Goal: Task Accomplishment & Management: Complete application form

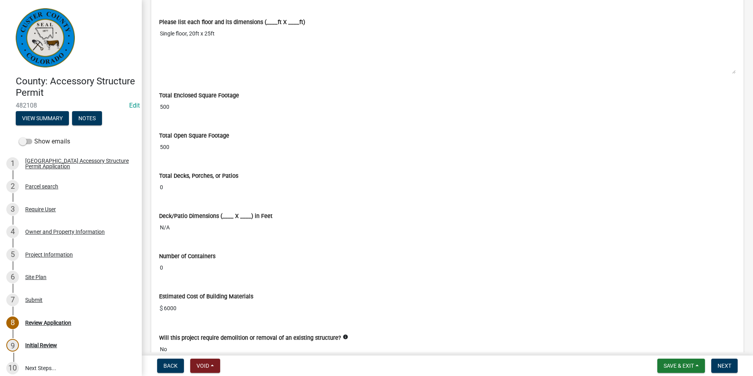
scroll to position [1772, 0]
click at [47, 256] on div "Project Information" at bounding box center [49, 255] width 48 height 6
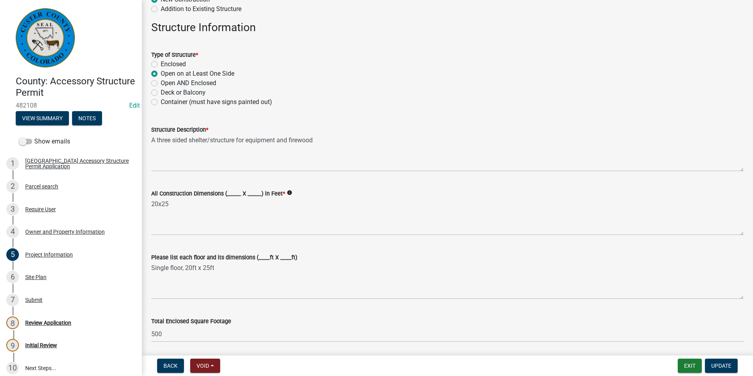
scroll to position [158, 0]
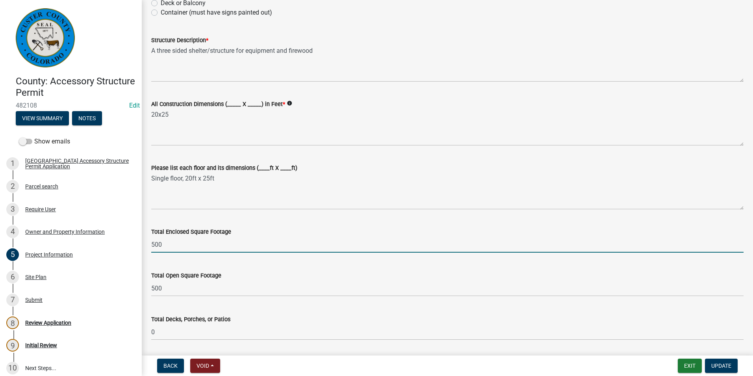
click at [194, 249] on input "500" at bounding box center [447, 244] width 592 height 16
type input "0"
click at [729, 363] on span "Update" at bounding box center [721, 365] width 20 height 6
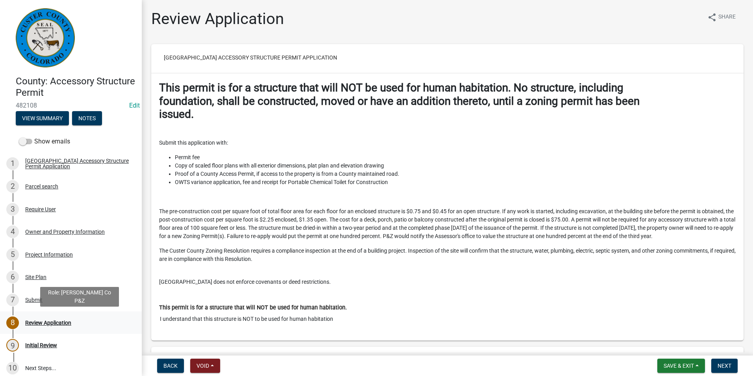
click at [36, 322] on div "Review Application" at bounding box center [48, 323] width 46 height 6
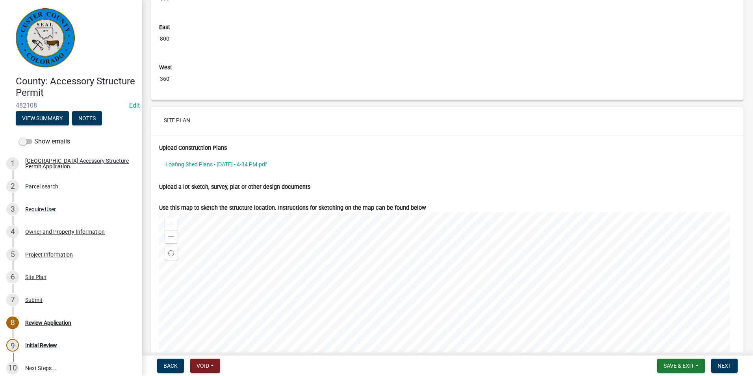
scroll to position [2757, 0]
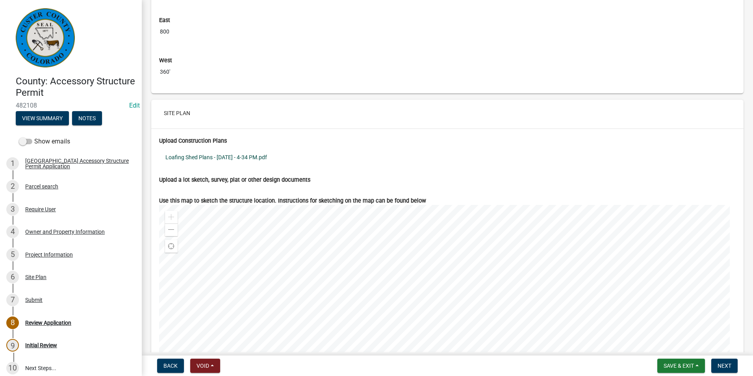
click at [271, 166] on link "Loafing Shed Plans - [DATE] - 4-34 PM.pdf" at bounding box center [447, 157] width 577 height 18
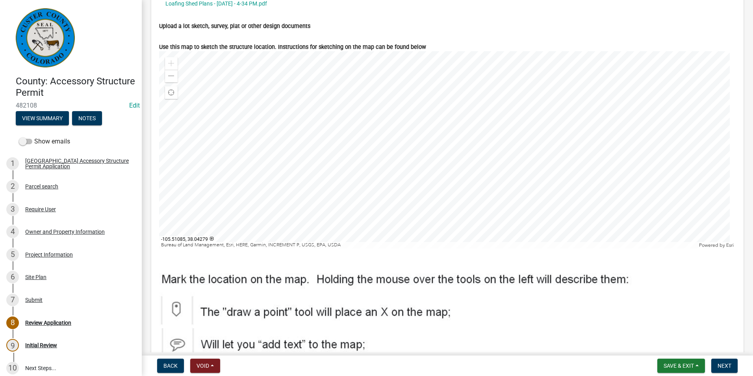
scroll to position [2914, 0]
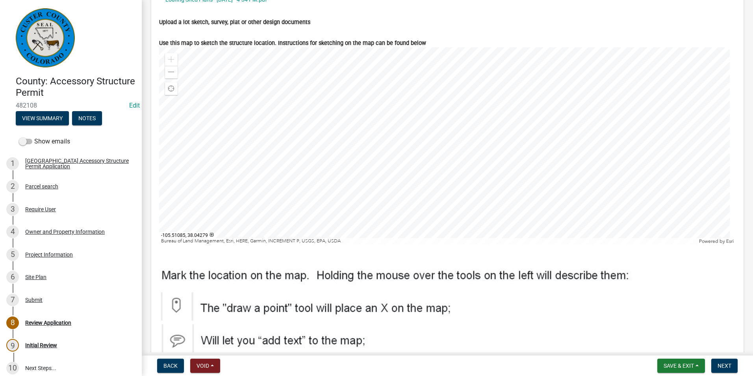
click at [316, 167] on div at bounding box center [447, 145] width 577 height 197
click at [172, 75] on span at bounding box center [171, 72] width 6 height 6
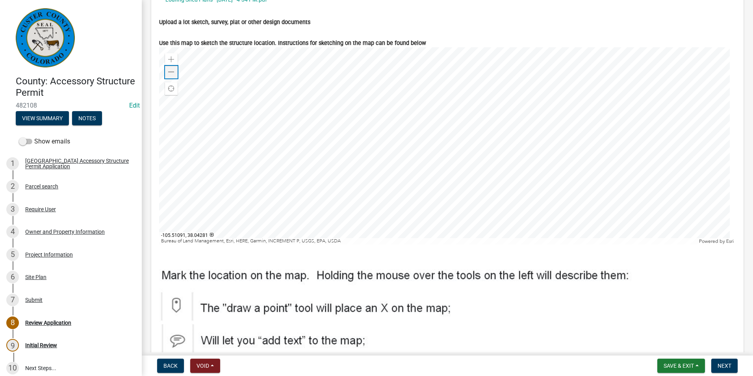
click at [172, 75] on span at bounding box center [171, 72] width 6 height 6
click at [173, 75] on span at bounding box center [171, 72] width 6 height 6
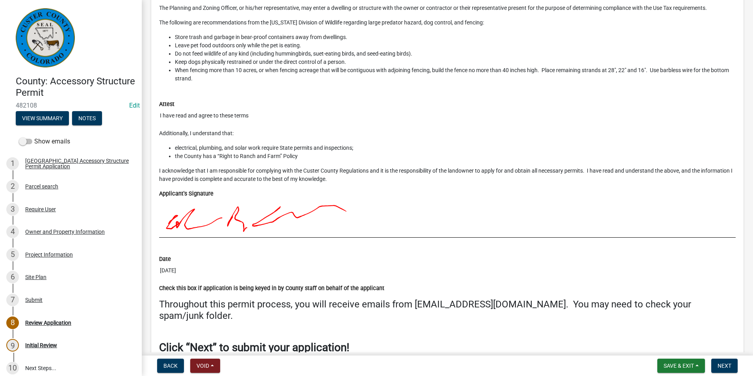
scroll to position [3482, 0]
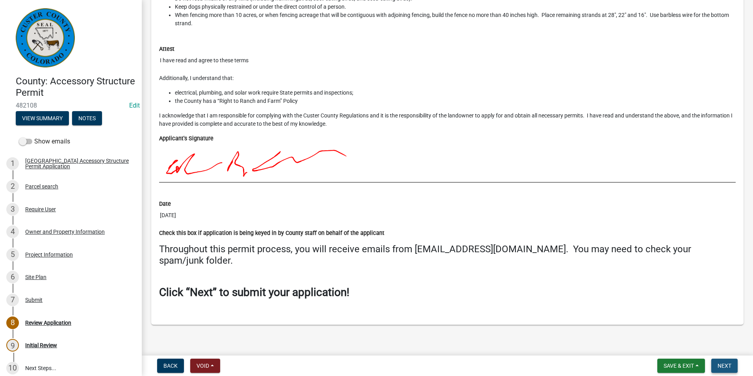
click at [726, 366] on span "Next" at bounding box center [725, 365] width 14 height 6
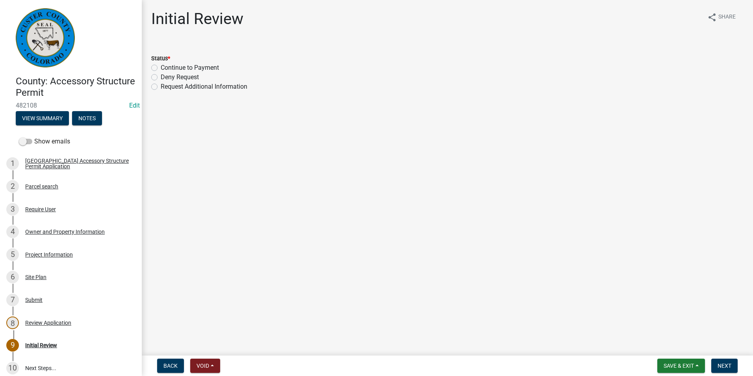
click at [161, 67] on label "Continue to Payment" at bounding box center [190, 67] width 58 height 9
click at [161, 67] on input "Continue to Payment" at bounding box center [163, 65] width 5 height 5
radio input "true"
click at [726, 371] on button "Next" at bounding box center [724, 365] width 26 height 14
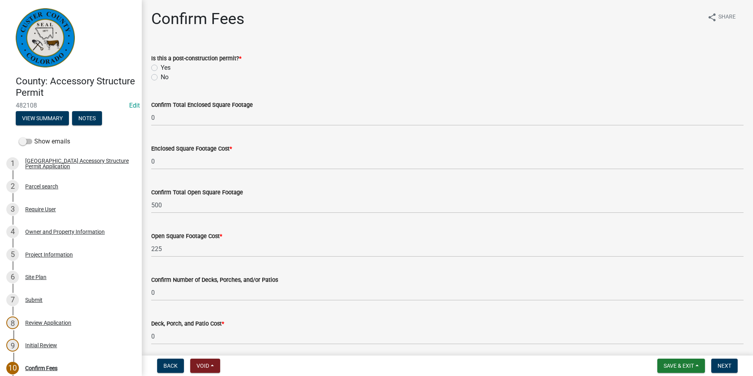
click at [161, 76] on label "No" at bounding box center [165, 76] width 8 height 9
click at [161, 76] on input "No" at bounding box center [163, 74] width 5 height 5
radio input "true"
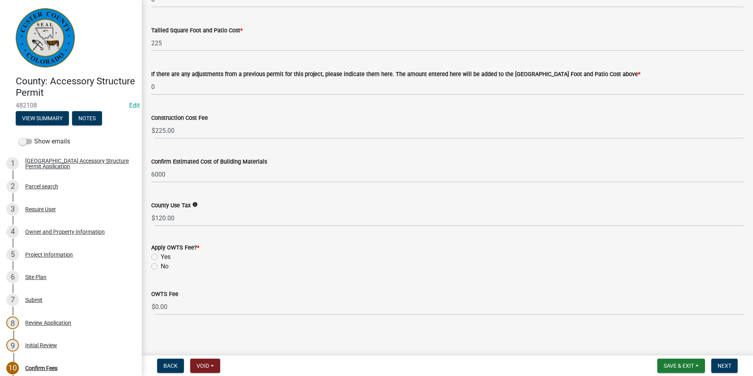
scroll to position [337, 0]
click at [161, 265] on label "No" at bounding box center [165, 265] width 8 height 9
click at [161, 265] on input "No" at bounding box center [163, 263] width 5 height 5
radio input "true"
click at [723, 363] on span "Next" at bounding box center [725, 365] width 14 height 6
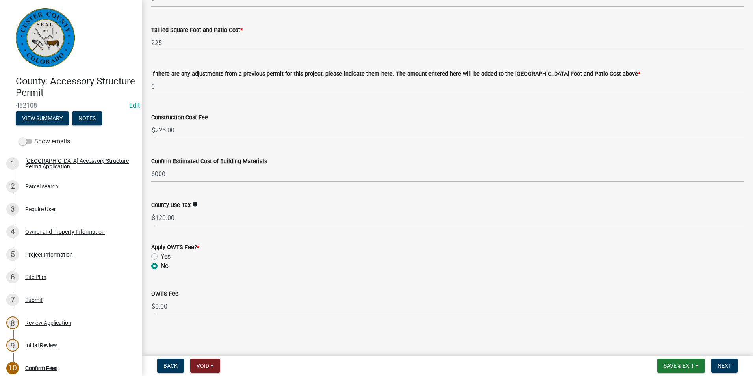
scroll to position [0, 0]
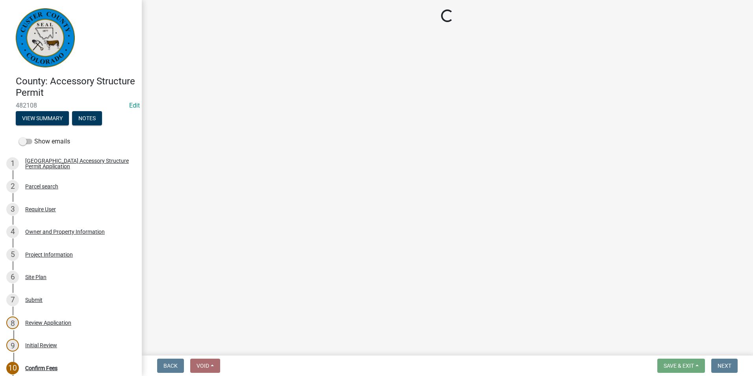
select select "3: 3"
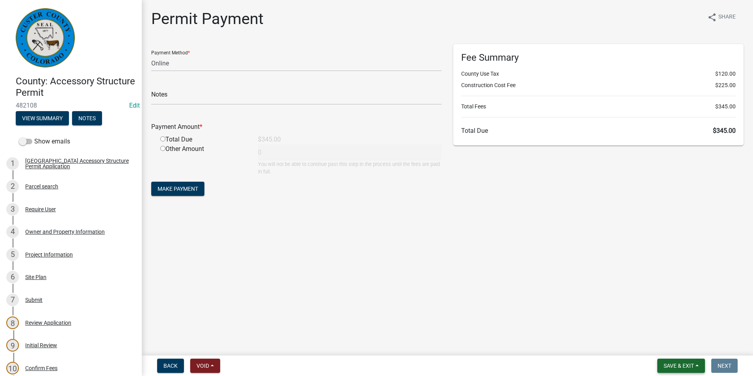
click at [682, 368] on span "Save & Exit" at bounding box center [679, 365] width 30 height 6
click at [674, 348] on button "Save & Exit" at bounding box center [673, 345] width 63 height 19
